Goal: Task Accomplishment & Management: Manage account settings

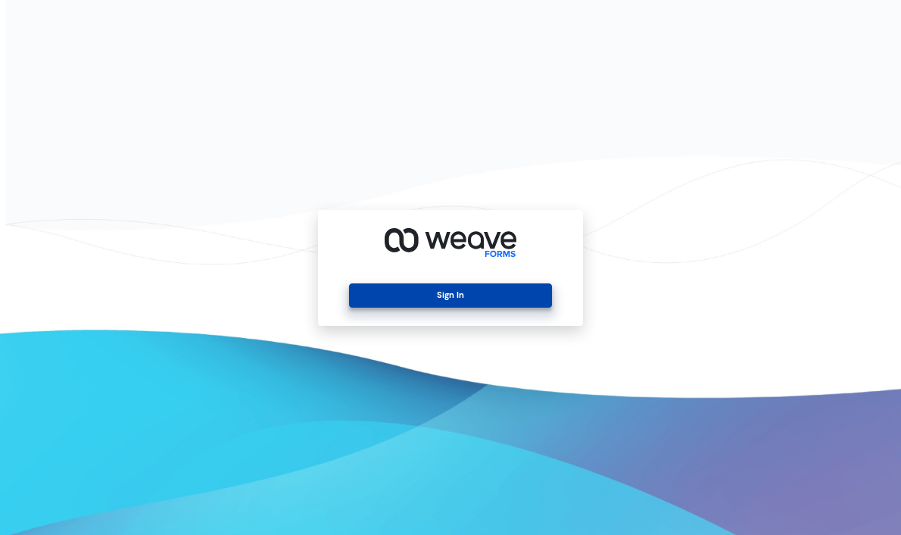
click at [372, 291] on button "Sign In" at bounding box center [450, 295] width 202 height 24
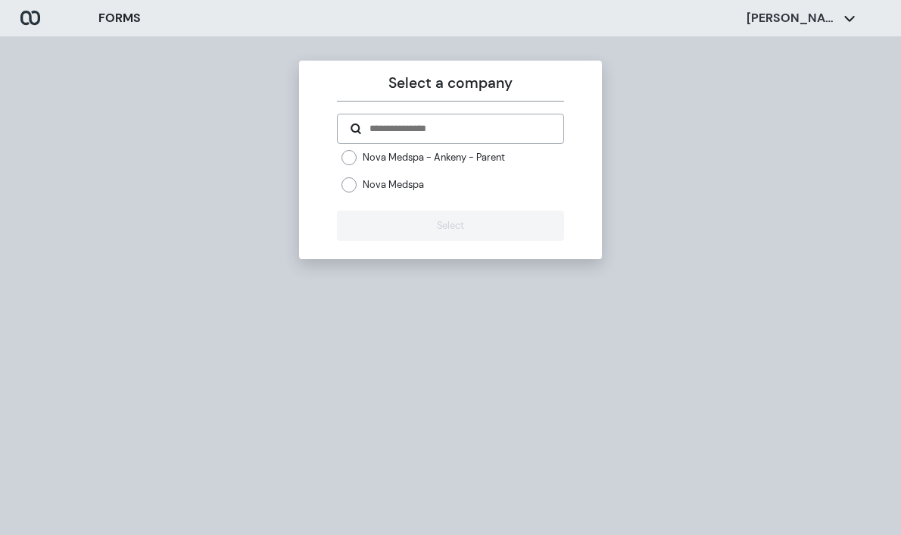
click at [365, 191] on label "Nova Medspa" at bounding box center [393, 184] width 61 height 13
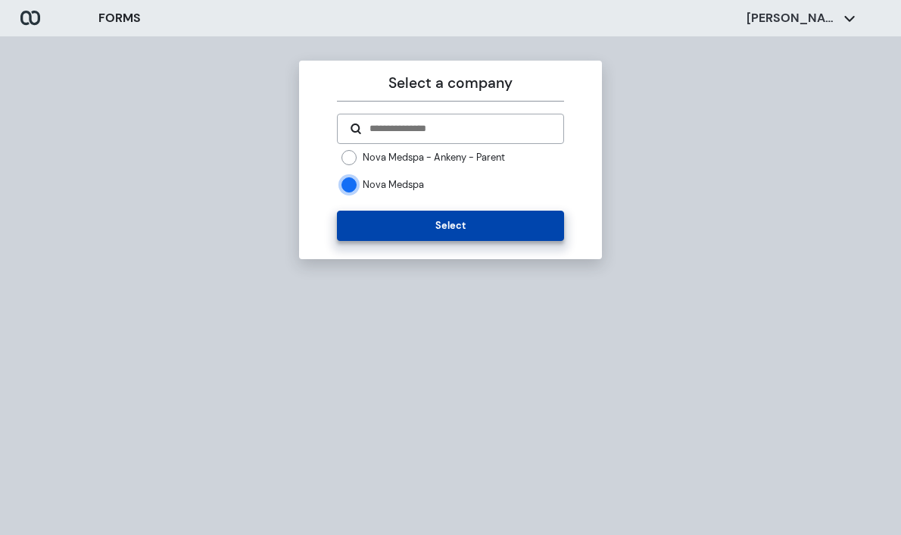
click at [381, 241] on button "Select" at bounding box center [450, 226] width 226 height 30
